Goal: Task Accomplishment & Management: Manage account settings

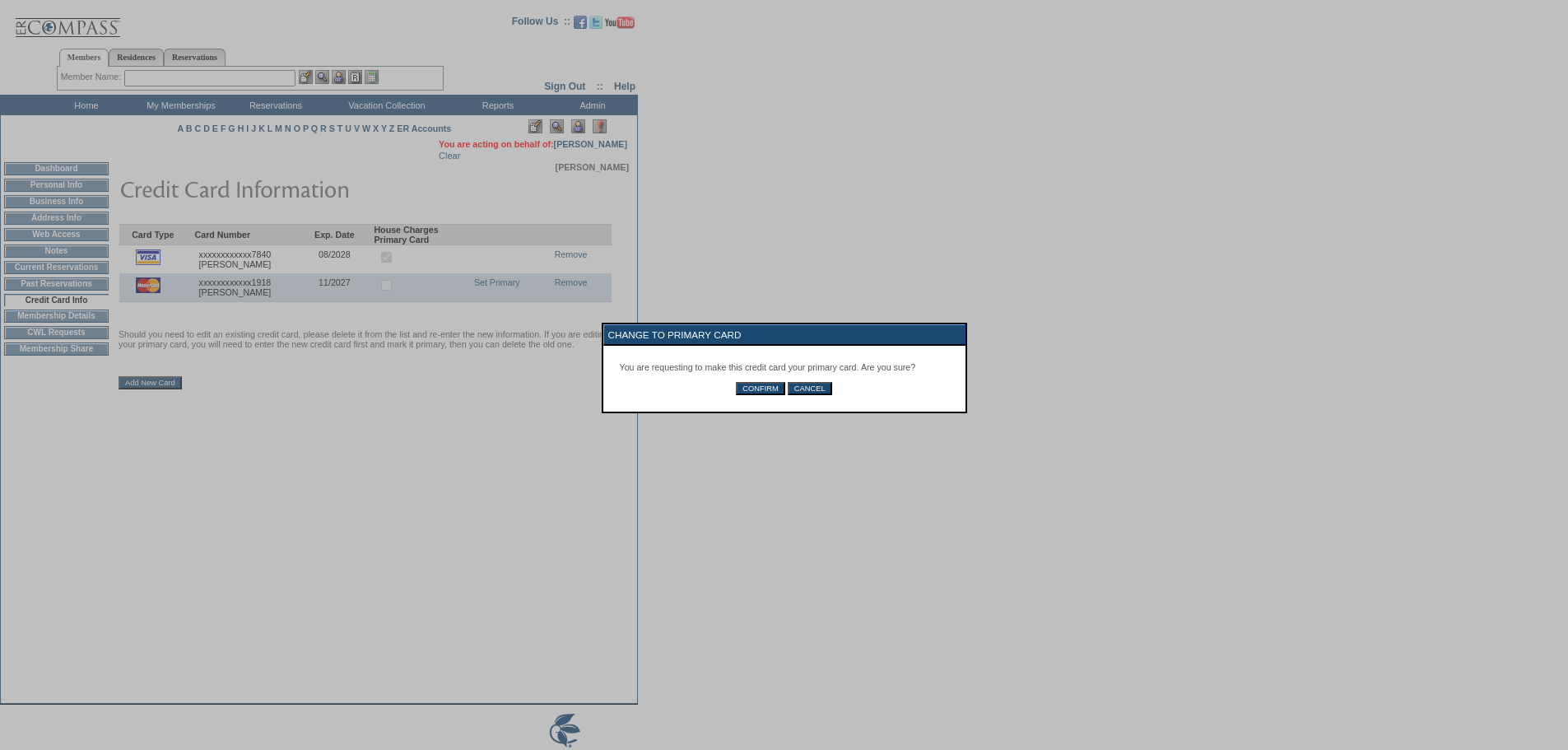
click at [754, 393] on div "You are requesting to make this credit card your primary card. Are you sure? CO…" at bounding box center [784, 378] width 362 height 66
click at [760, 409] on div "You are requesting to make this credit card your primary card. Are you sure? CO…" at bounding box center [784, 378] width 362 height 66
click at [760, 395] on input "CONFIRM" at bounding box center [760, 388] width 49 height 13
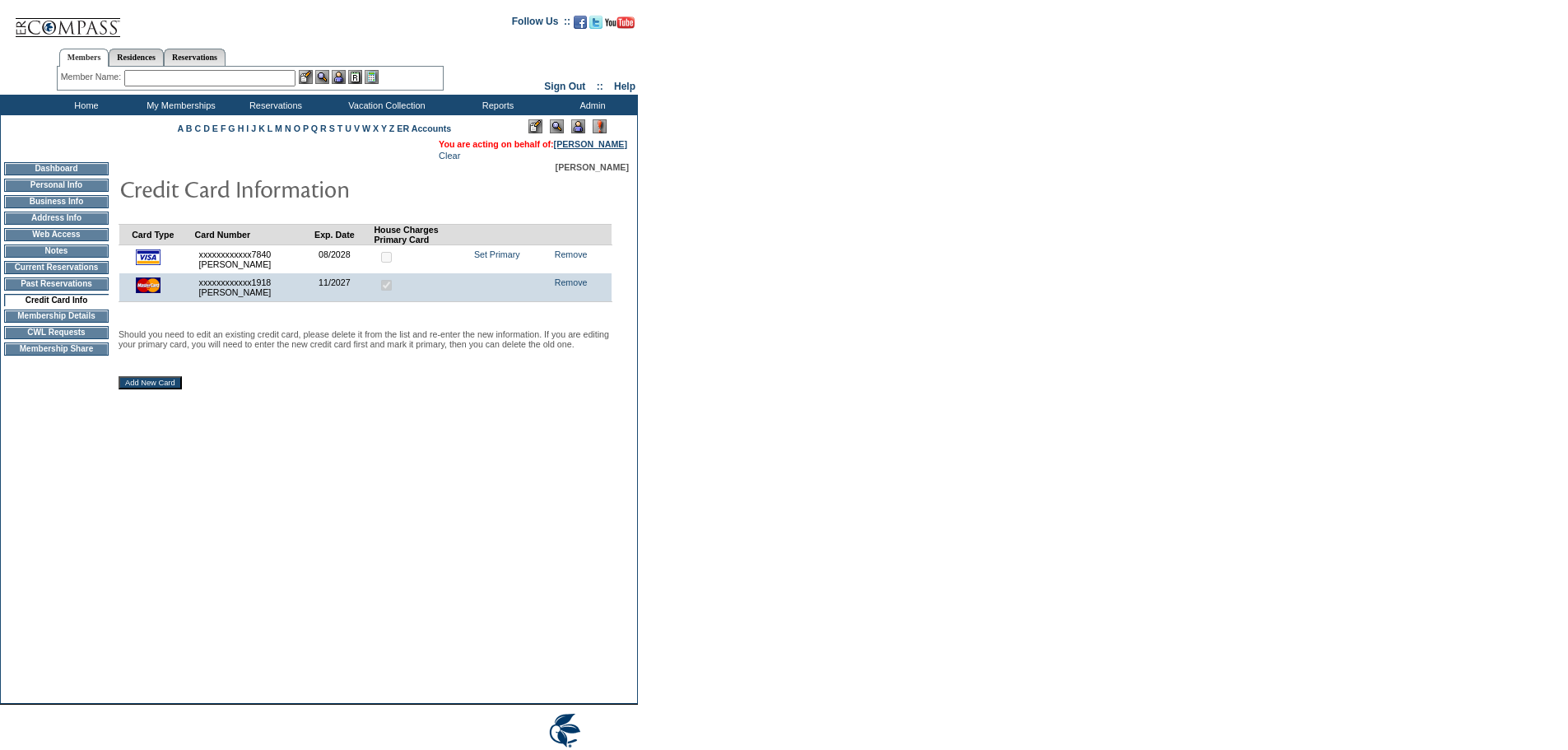
click at [619, 148] on link "[PERSON_NAME]" at bounding box center [591, 144] width 73 height 10
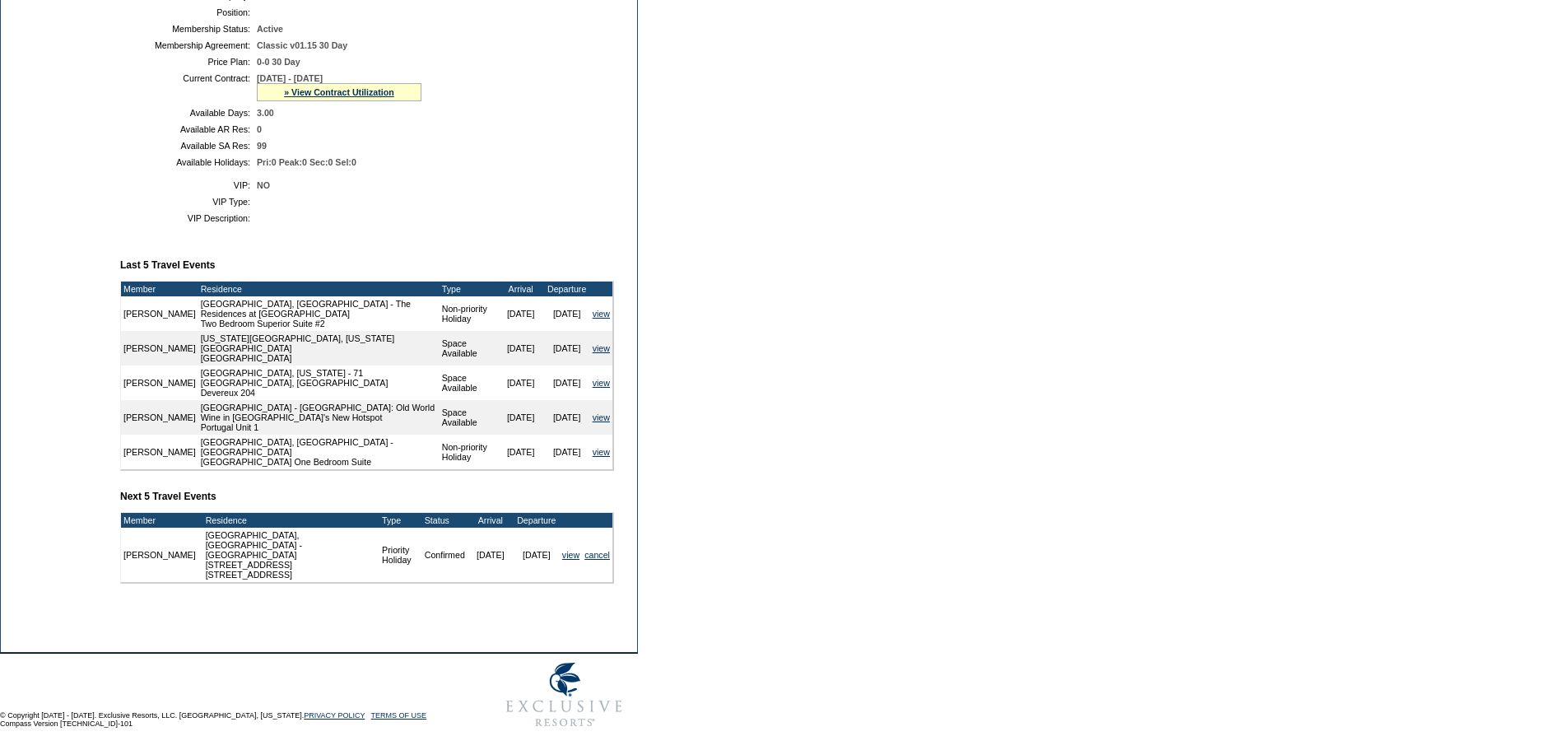
scroll to position [397, 0]
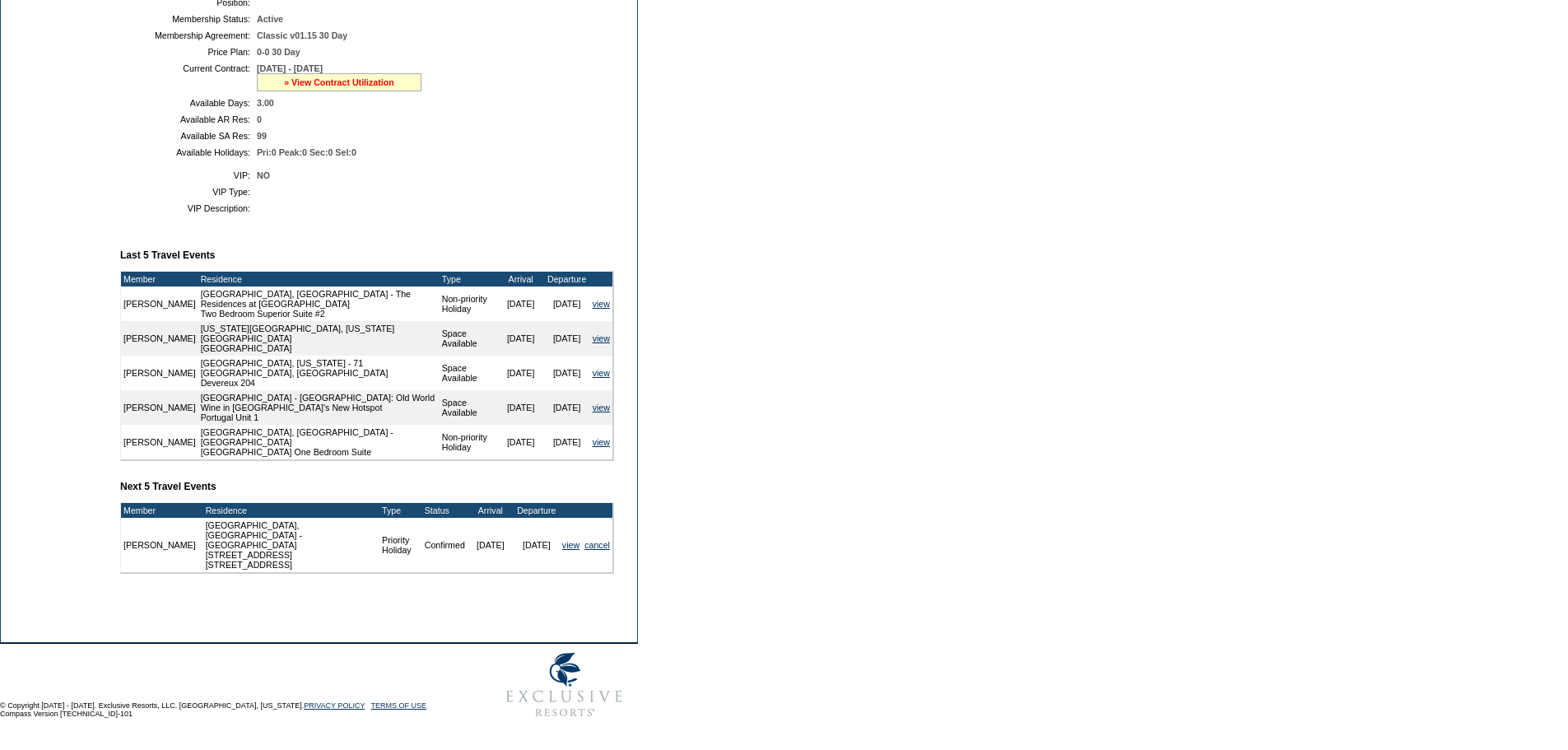
click at [336, 87] on link "» View Contract Utilization" at bounding box center [340, 83] width 111 height 10
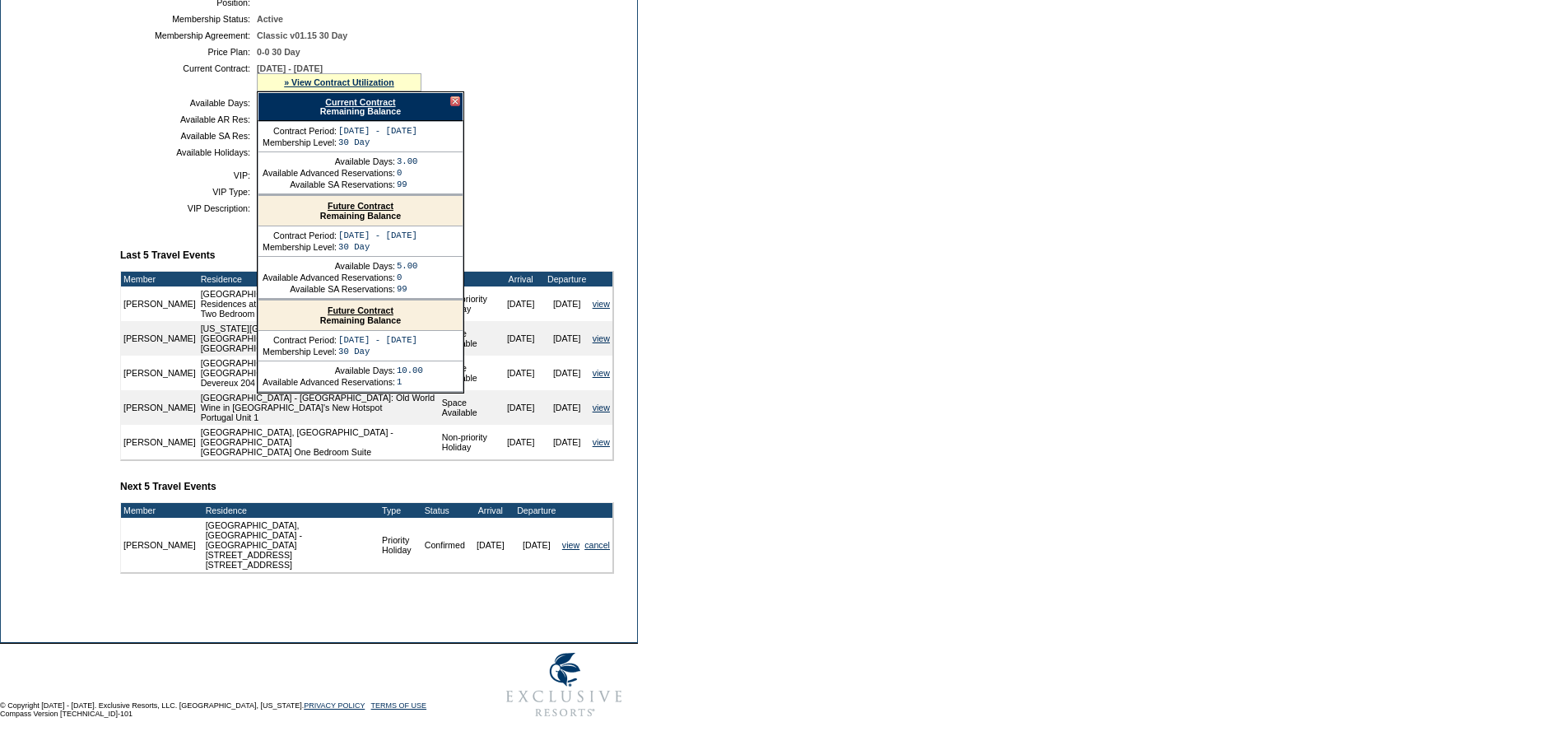
click at [357, 210] on link "Future Contract" at bounding box center [360, 206] width 66 height 10
click at [456, 112] on div "Current Contract Remaining Balance" at bounding box center [361, 106] width 206 height 29
click at [457, 106] on div at bounding box center [455, 101] width 10 height 10
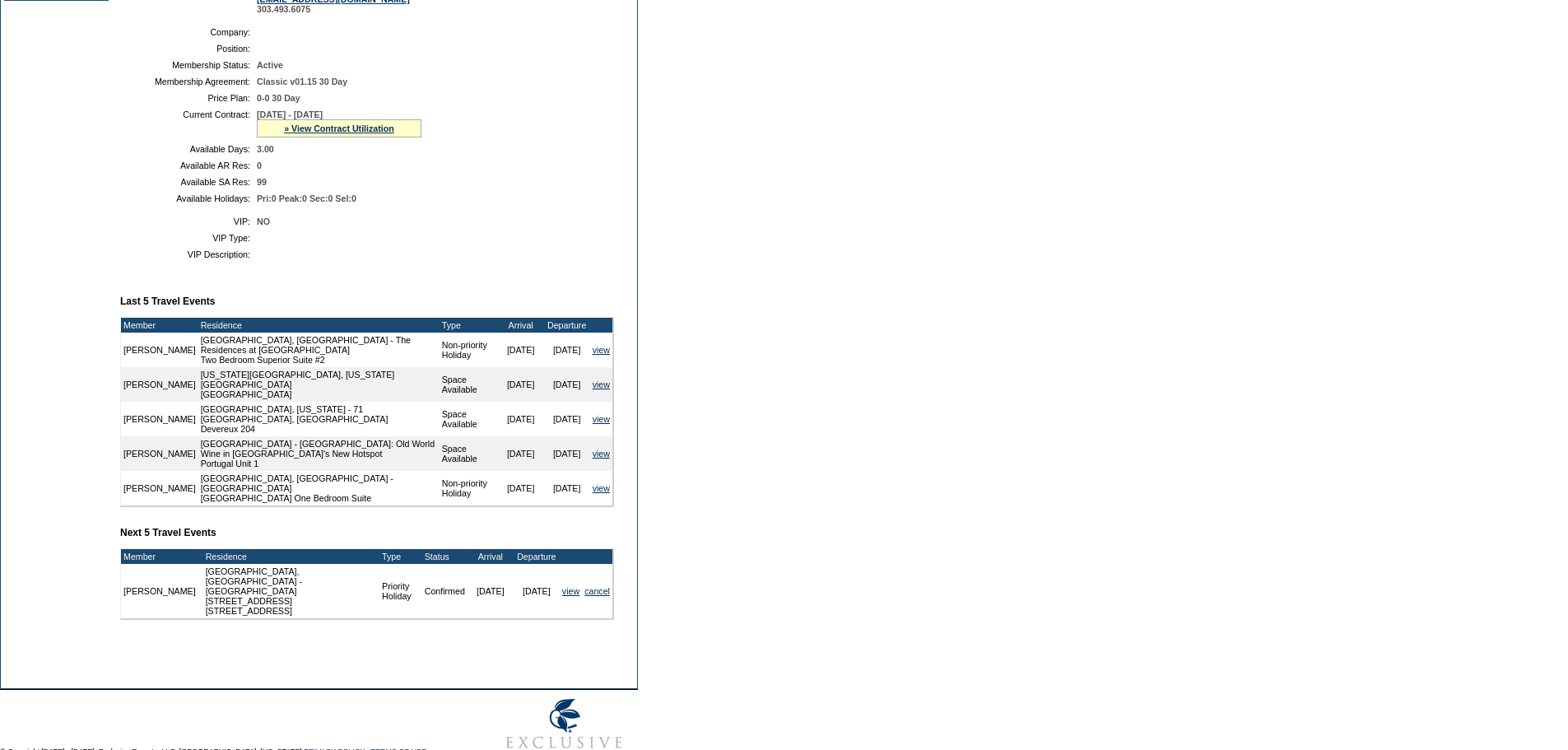
scroll to position [314, 0]
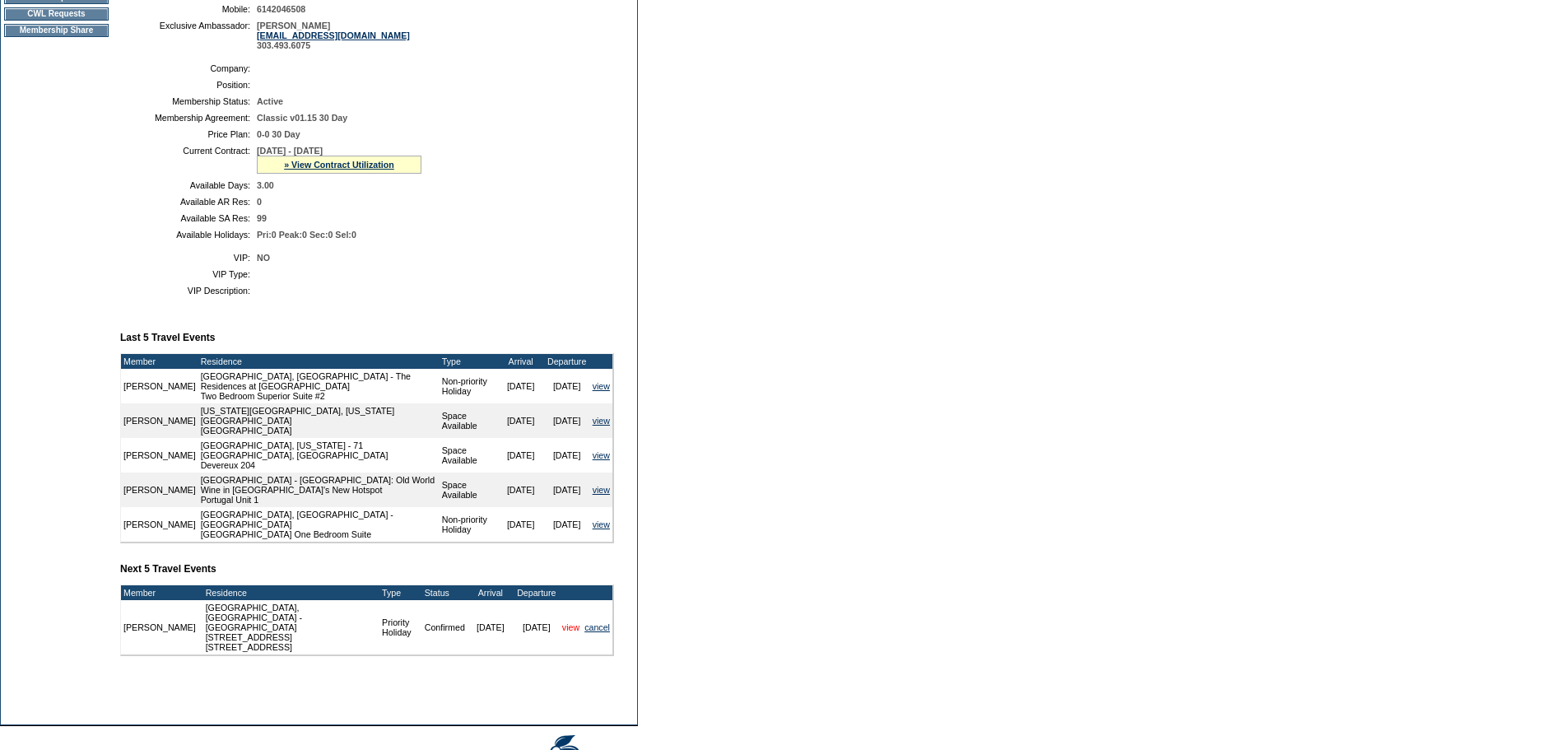
click at [573, 632] on link "view" at bounding box center [570, 627] width 17 height 10
